Goal: Find specific page/section

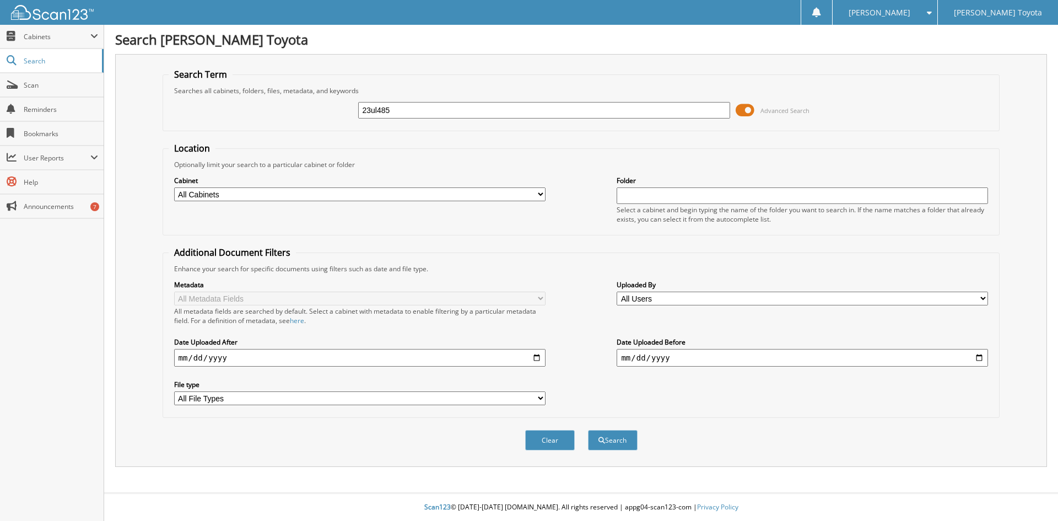
type input "23ul485"
click at [588, 430] on button "Search" at bounding box center [613, 440] width 50 height 20
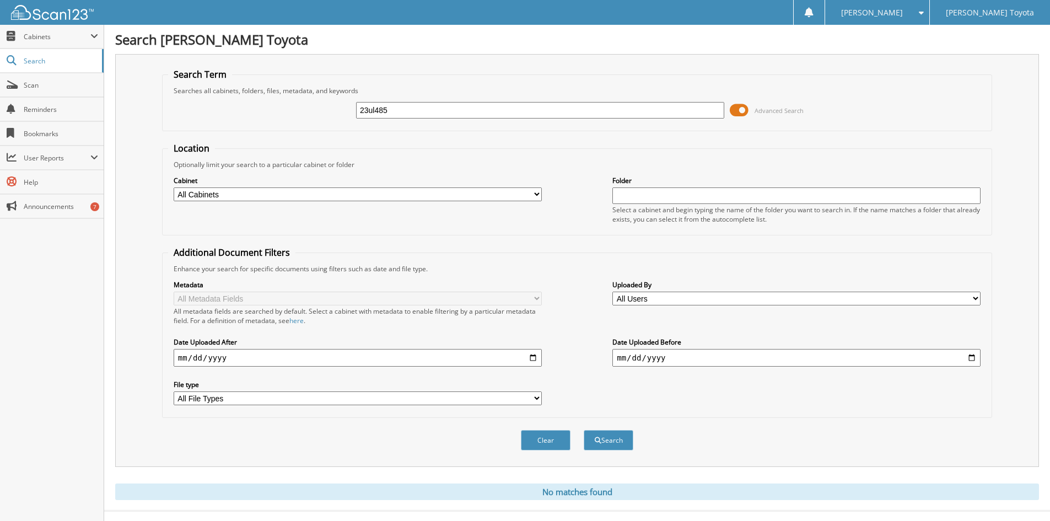
click at [407, 108] on input "23ul485" at bounding box center [540, 110] width 368 height 17
type input "24t279"
click at [584, 430] on button "Search" at bounding box center [609, 440] width 50 height 20
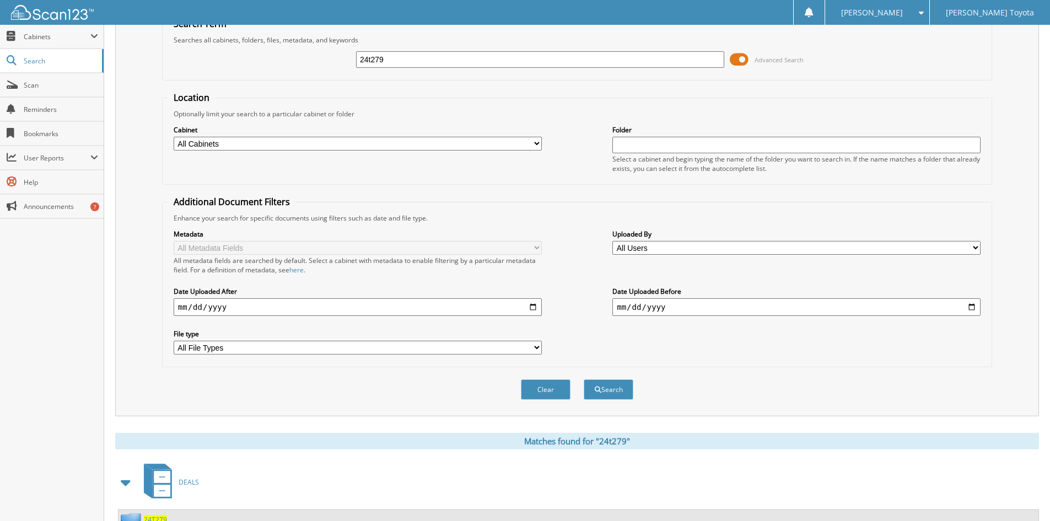
scroll to position [95, 0]
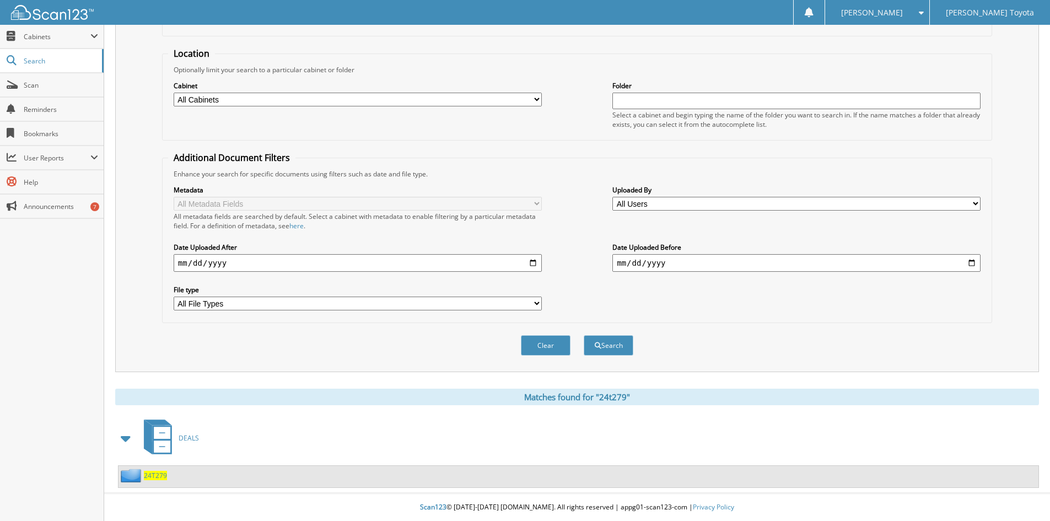
click at [159, 474] on span "24T279" at bounding box center [155, 475] width 23 height 9
